Goal: Task Accomplishment & Management: Complete application form

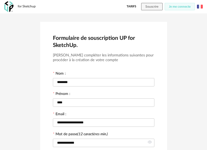
scroll to position [121, 0]
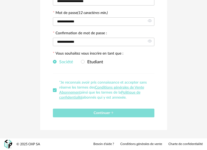
click at [100, 113] on span "Continuer" at bounding box center [103, 113] width 20 height 4
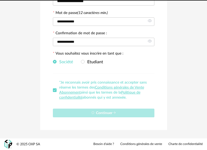
scroll to position [3, 0]
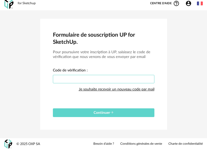
click at [65, 77] on input "text" at bounding box center [103, 79] width 101 height 8
click at [64, 79] on input "text" at bounding box center [103, 79] width 101 height 8
paste input "****"
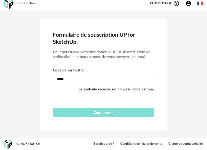
click at [99, 110] on button "Continuer" at bounding box center [103, 112] width 101 height 9
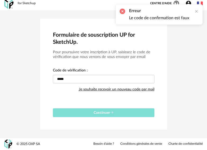
click at [100, 113] on span "Continuer" at bounding box center [103, 113] width 20 height 4
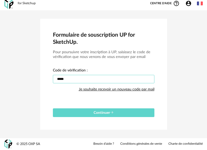
drag, startPoint x: 72, startPoint y: 78, endPoint x: 49, endPoint y: 78, distance: 22.7
click at [31, 78] on div "Formulaire de souscription UP for SketchUp. Pour poursuivre votre inscription à…" at bounding box center [103, 74] width 207 height 128
paste input "text"
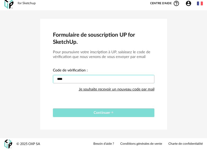
type input "****"
click at [101, 111] on button "Continuer" at bounding box center [103, 112] width 101 height 9
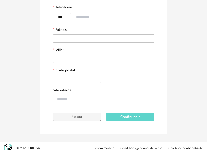
scroll to position [152, 0]
